Goal: Task Accomplishment & Management: Manage account settings

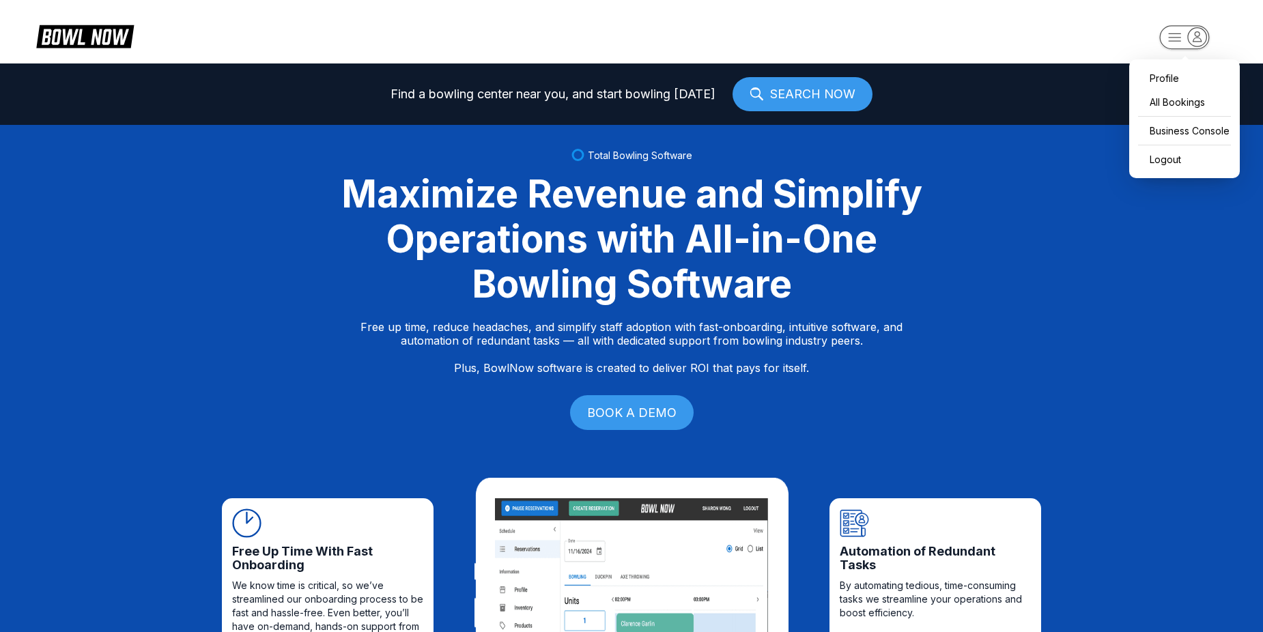
click at [1188, 34] on icon "button" at bounding box center [1197, 36] width 18 height 18
click at [1182, 130] on div "Business Console" at bounding box center [1184, 131] width 97 height 24
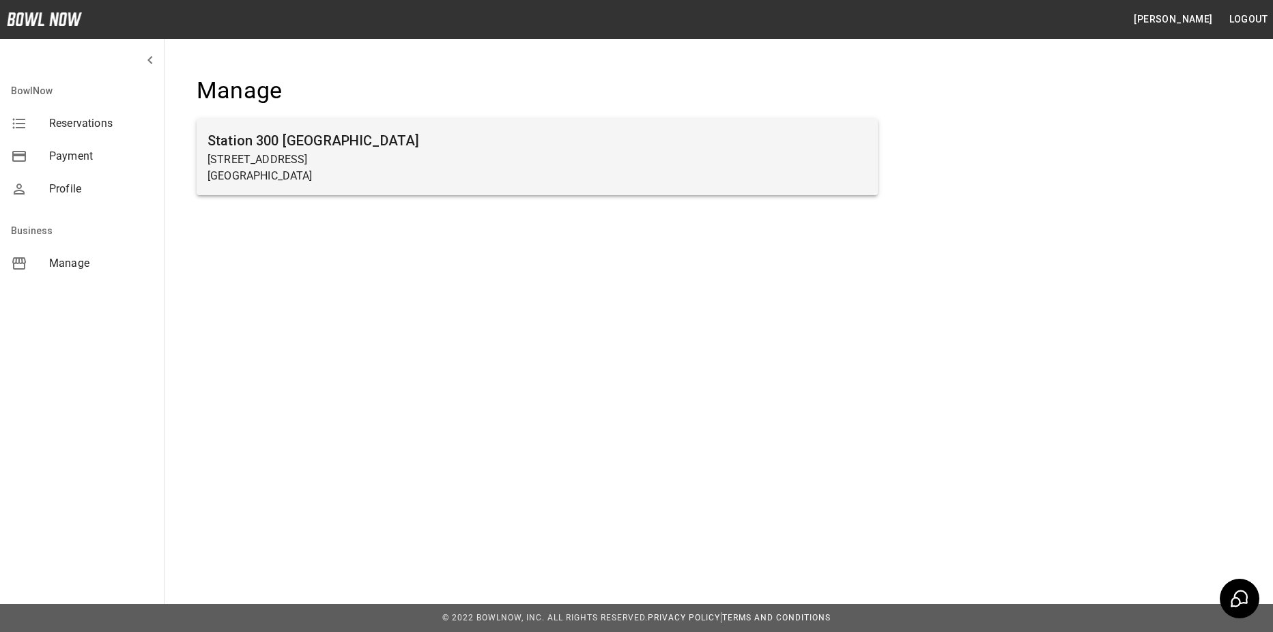
click at [507, 153] on p "[STREET_ADDRESS]" at bounding box center [536, 160] width 659 height 16
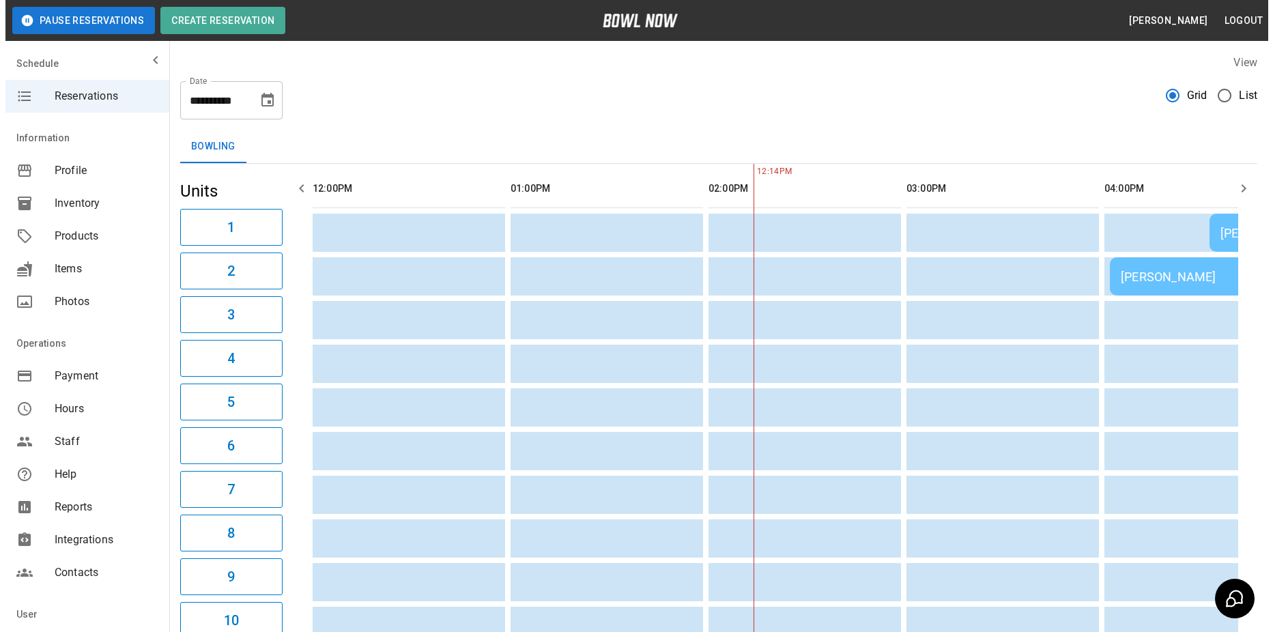
scroll to position [0, 396]
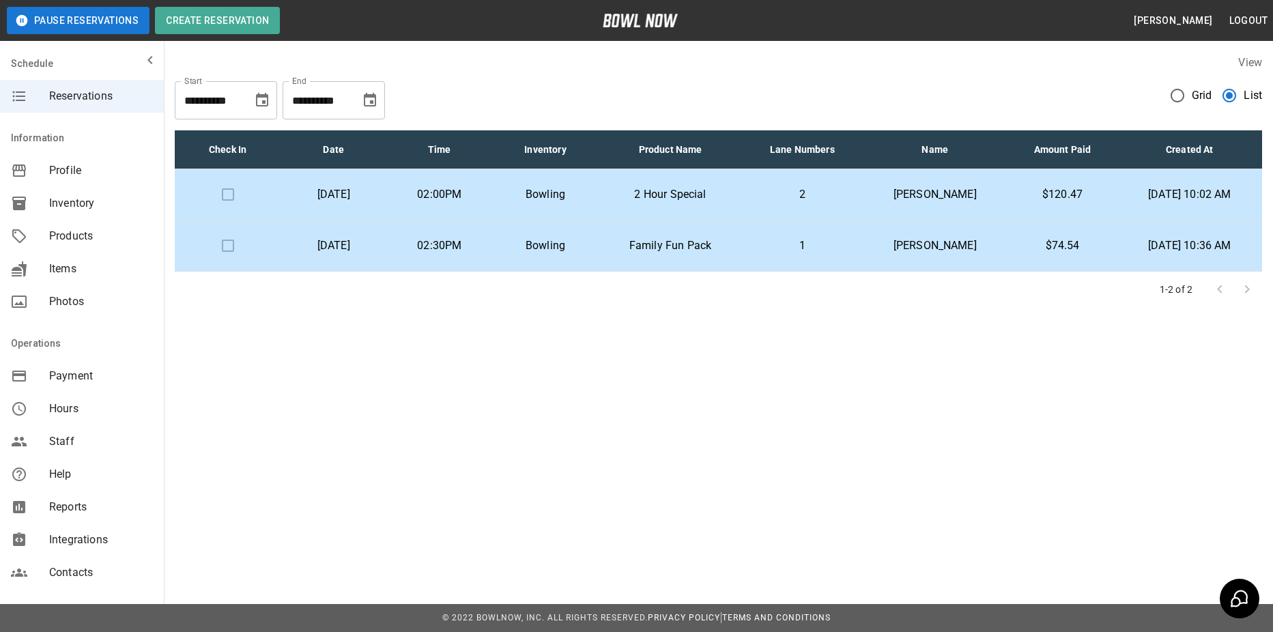
click at [943, 198] on p "[PERSON_NAME]" at bounding box center [935, 194] width 124 height 16
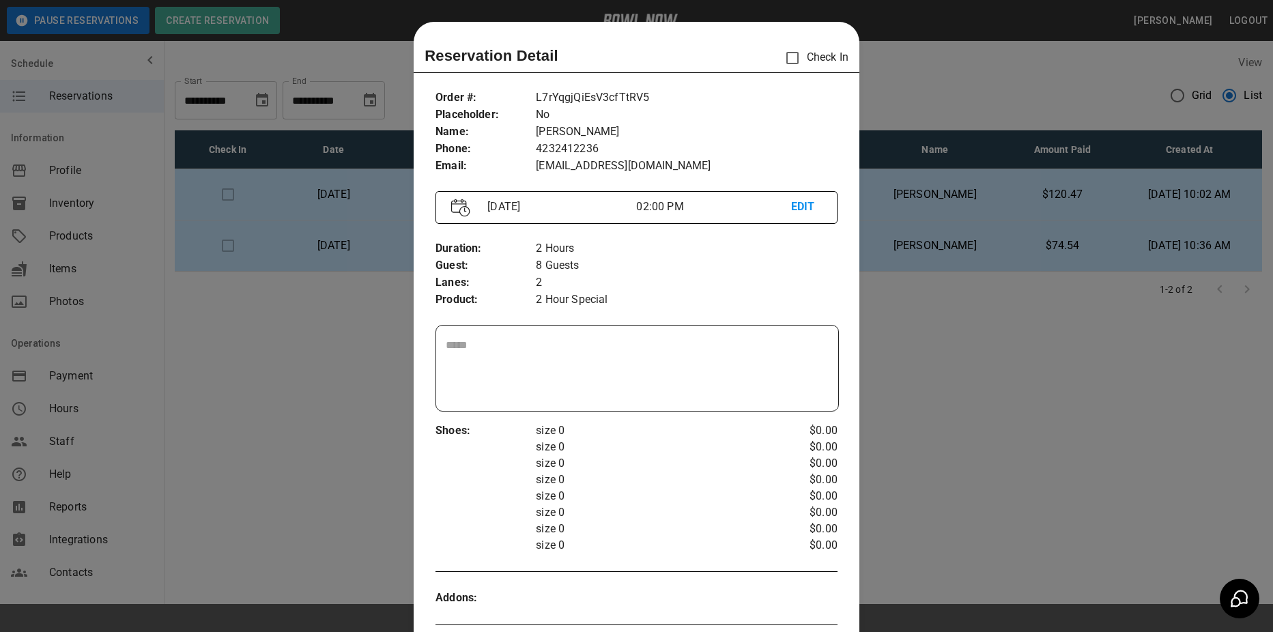
scroll to position [22, 0]
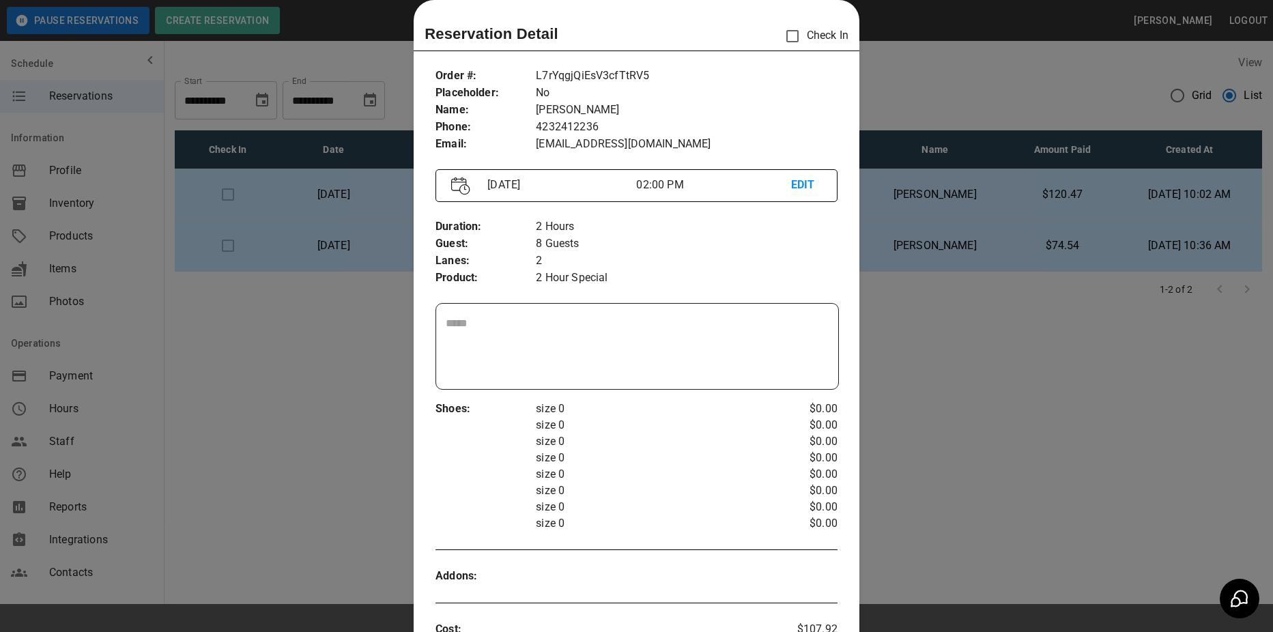
click at [950, 102] on div at bounding box center [636, 316] width 1273 height 632
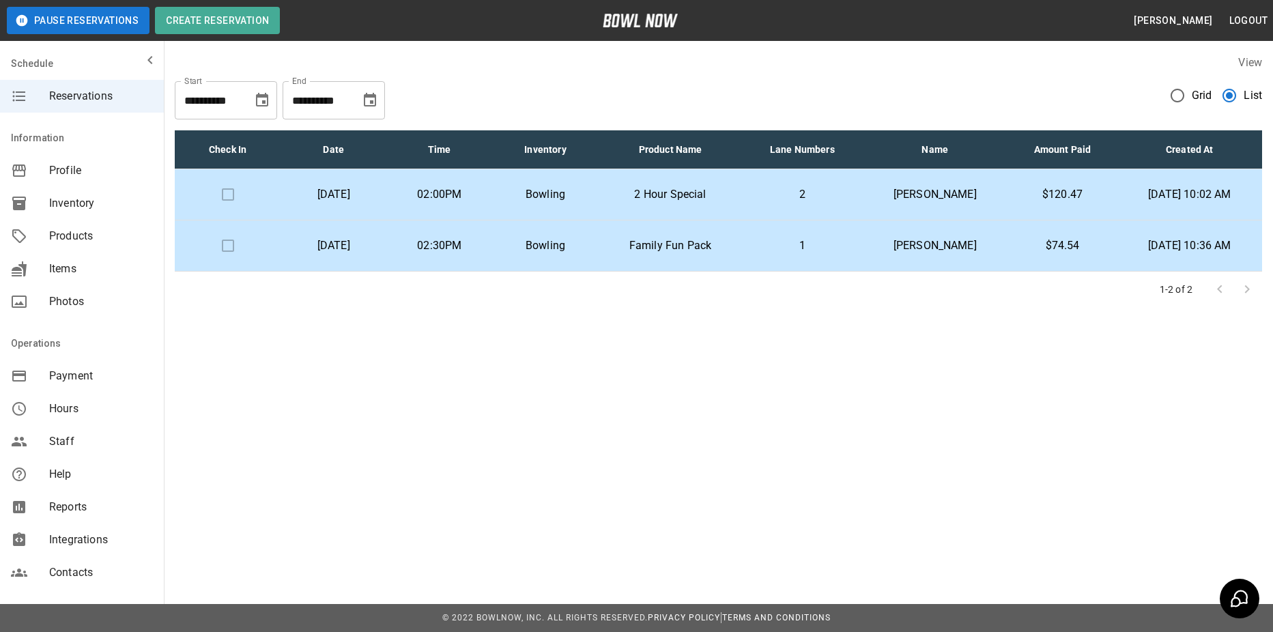
click at [367, 388] on div "**********" at bounding box center [636, 196] width 1273 height 392
